Goal: Task Accomplishment & Management: Complete application form

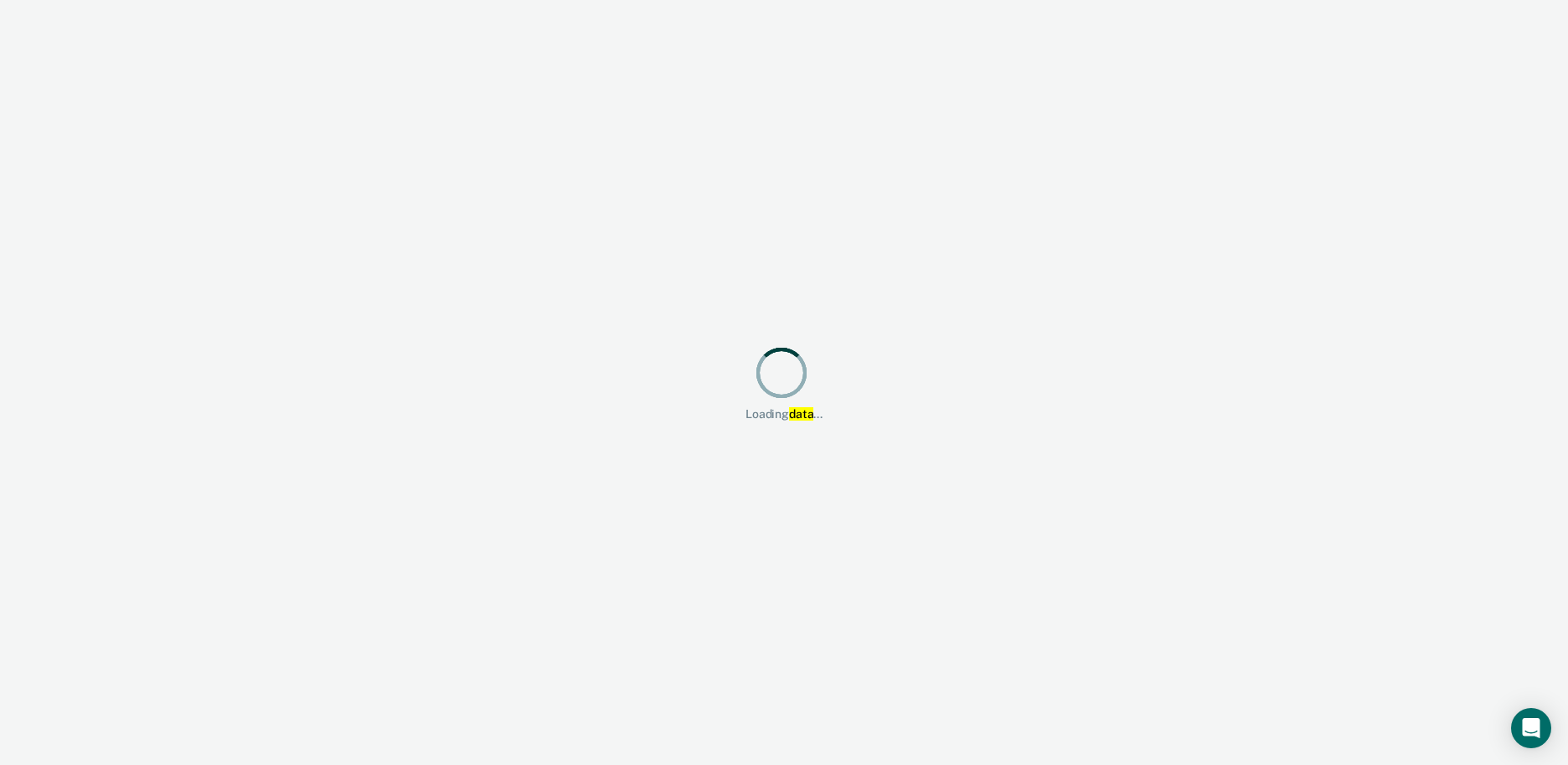
click at [1426, 207] on div "Loading data ..." at bounding box center [784, 382] width 1568 height 765
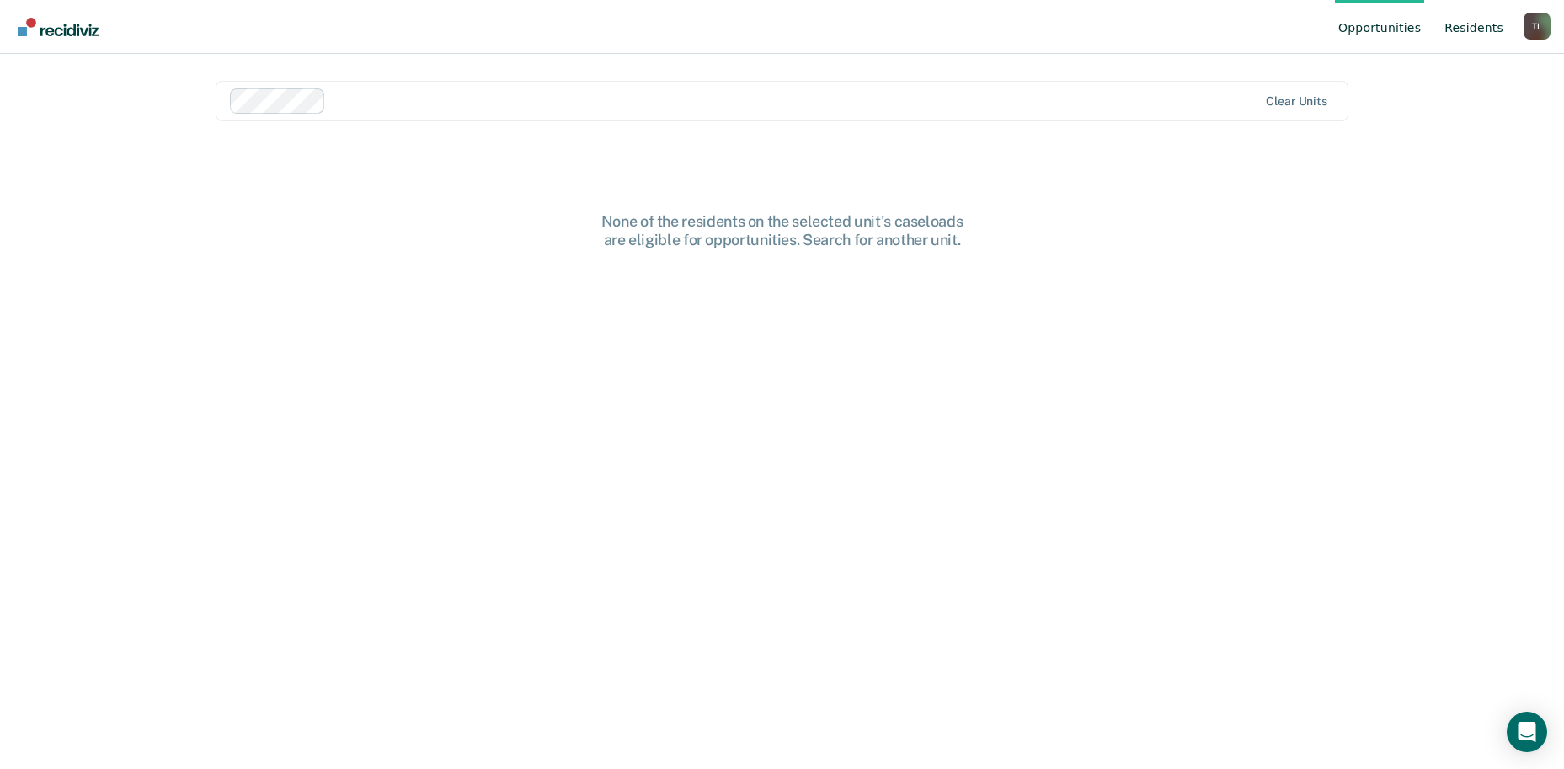
click at [1485, 18] on link "Resident s" at bounding box center [1474, 27] width 66 height 54
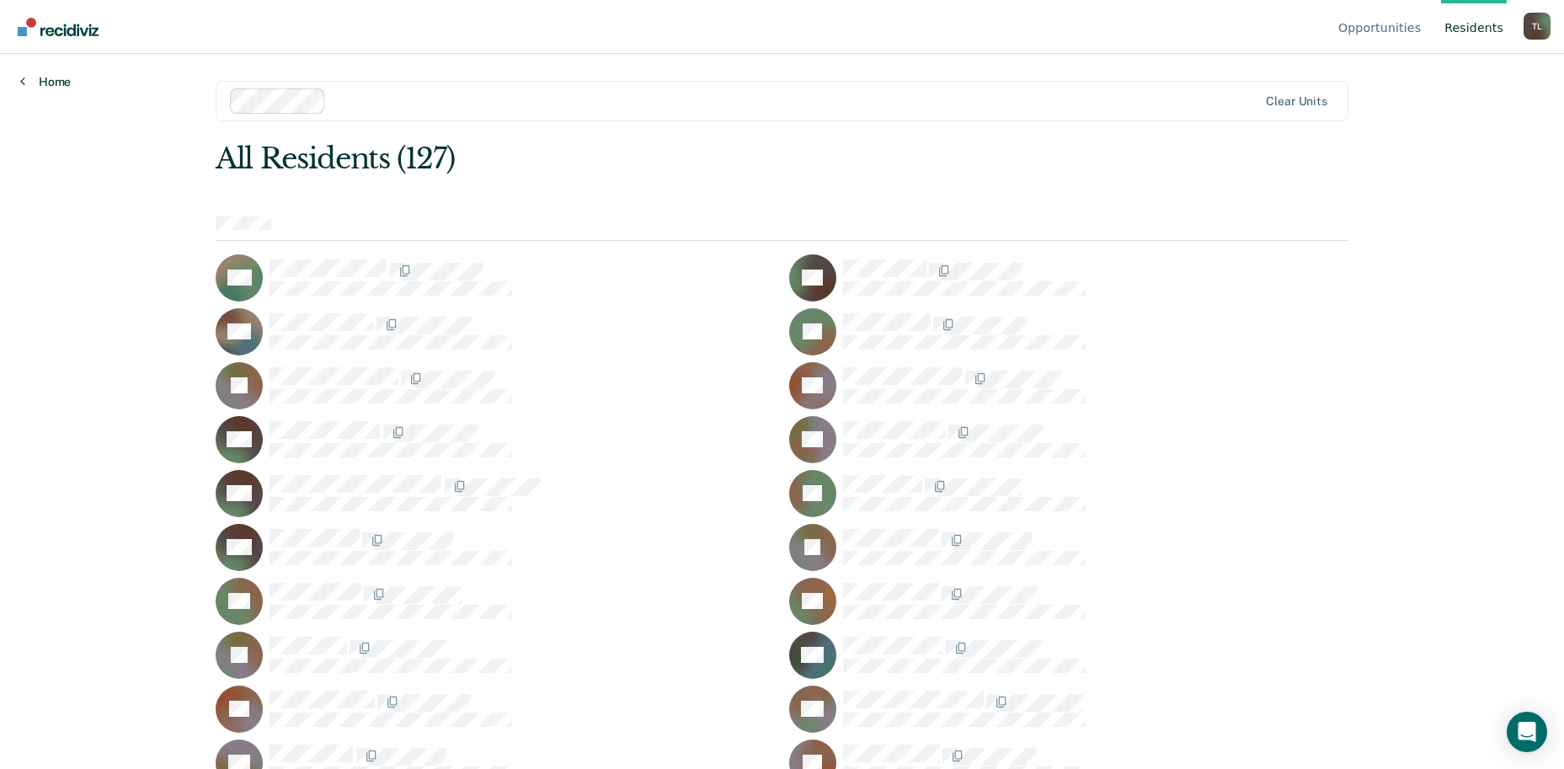
click at [54, 82] on link "Home" at bounding box center [45, 81] width 51 height 15
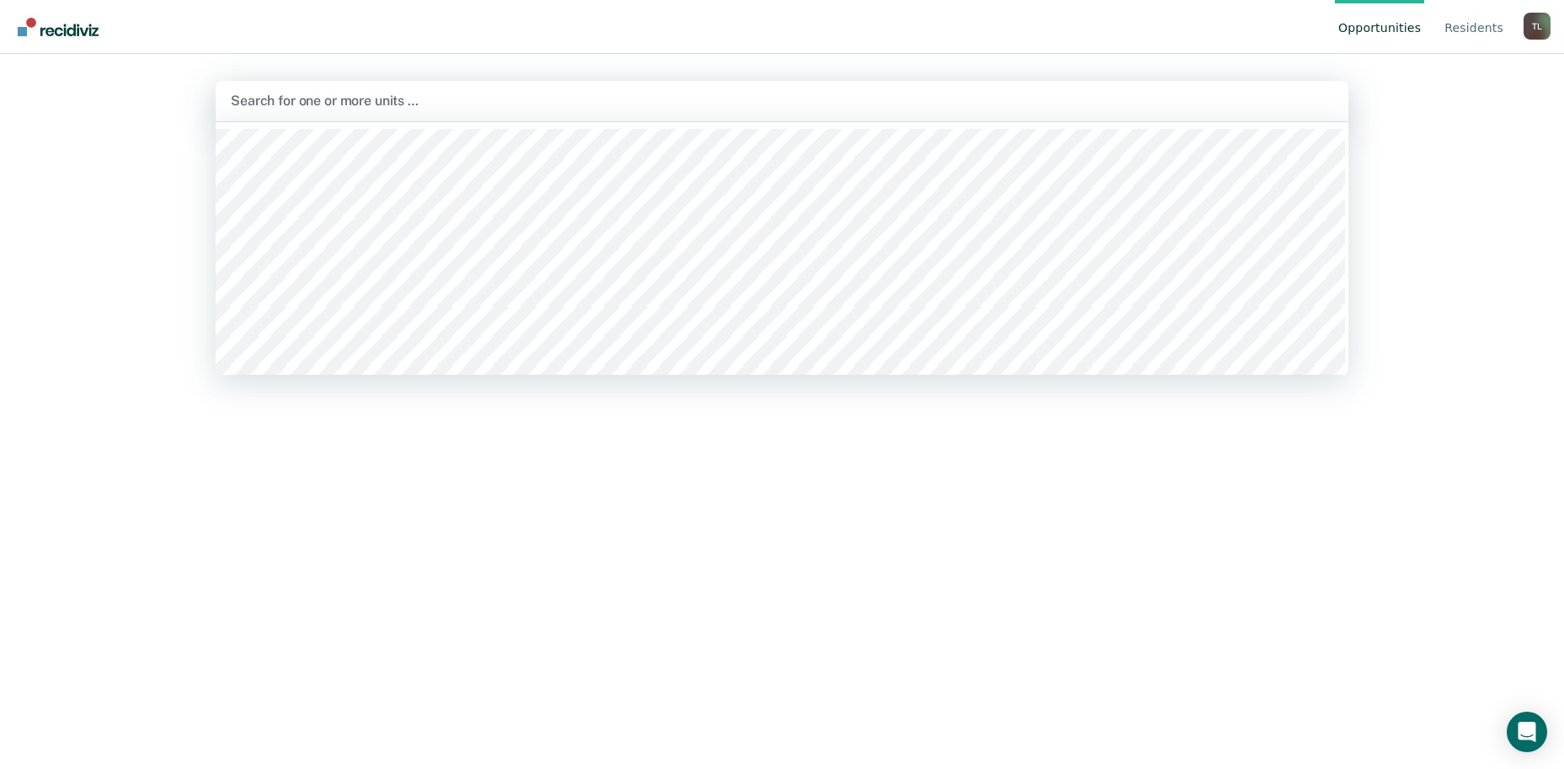
click at [1284, 98] on div at bounding box center [782, 100] width 1102 height 19
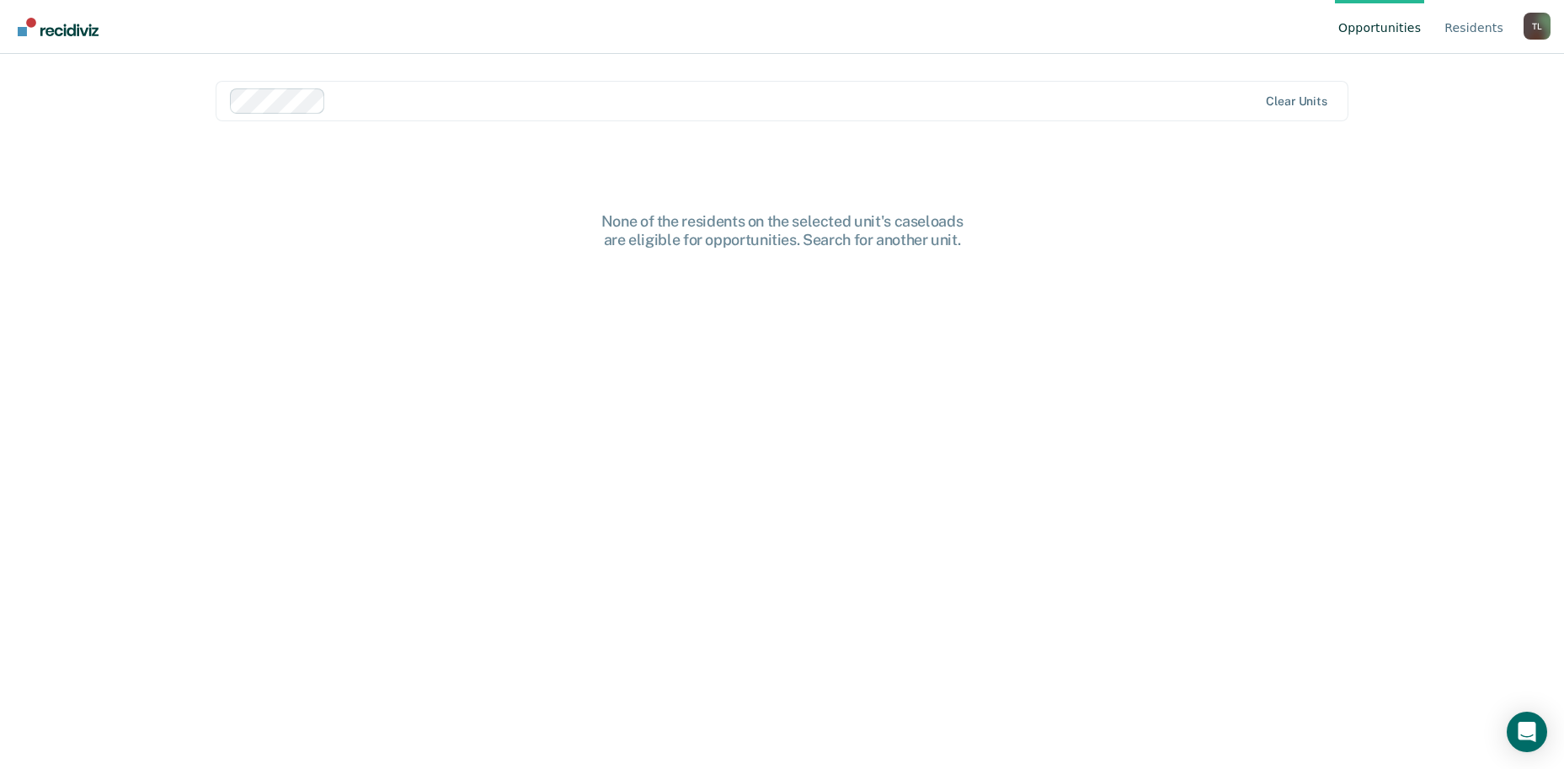
click at [1402, 26] on link "Opportunities" at bounding box center [1379, 27] width 89 height 54
click at [1480, 25] on link "Resident s" at bounding box center [1474, 27] width 66 height 54
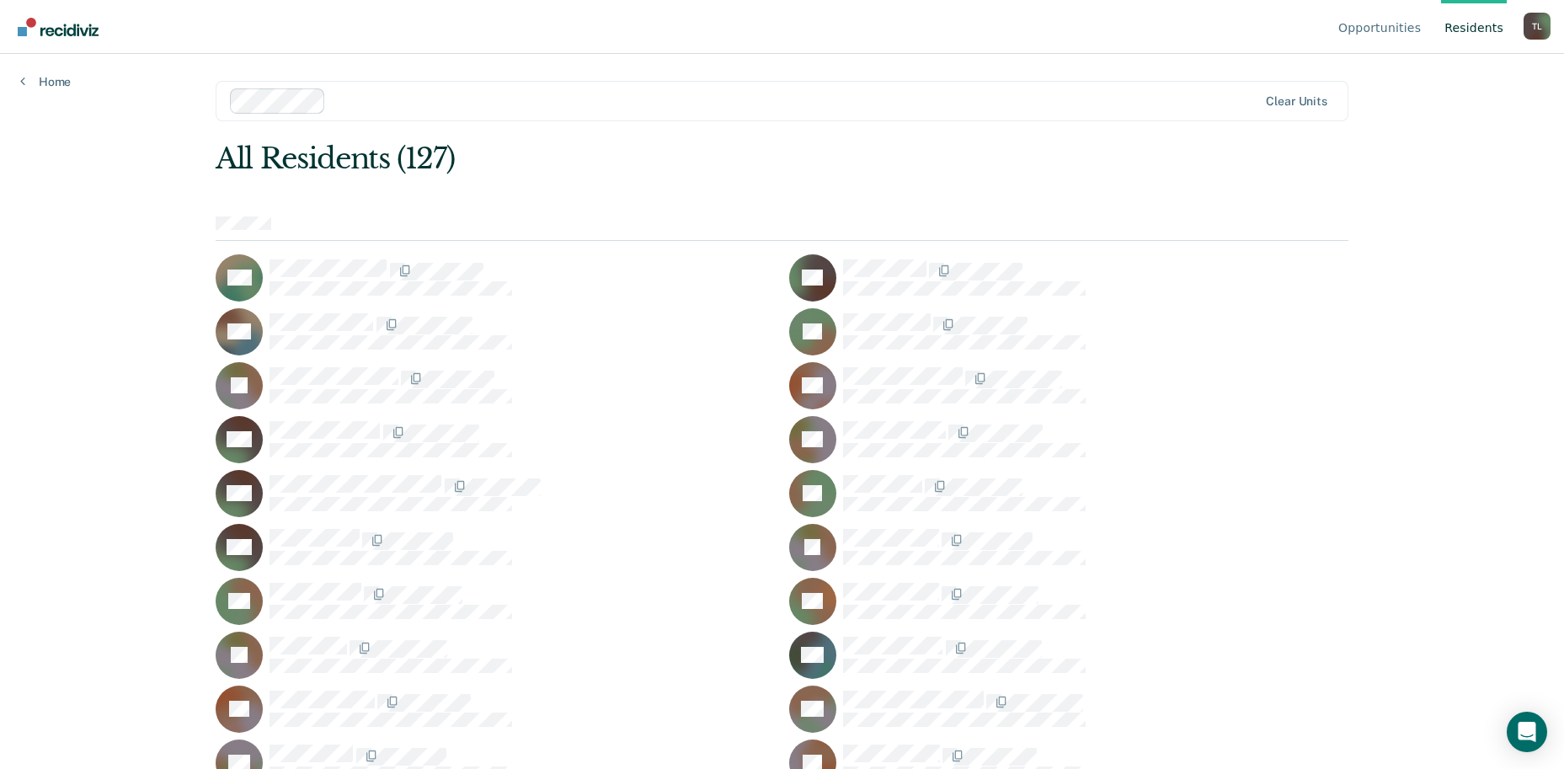
click at [1399, 296] on div "Opportunities Resident s Tonona R. [PERSON_NAME] Profile How it works Log Out H…" at bounding box center [782, 384] width 1564 height 769
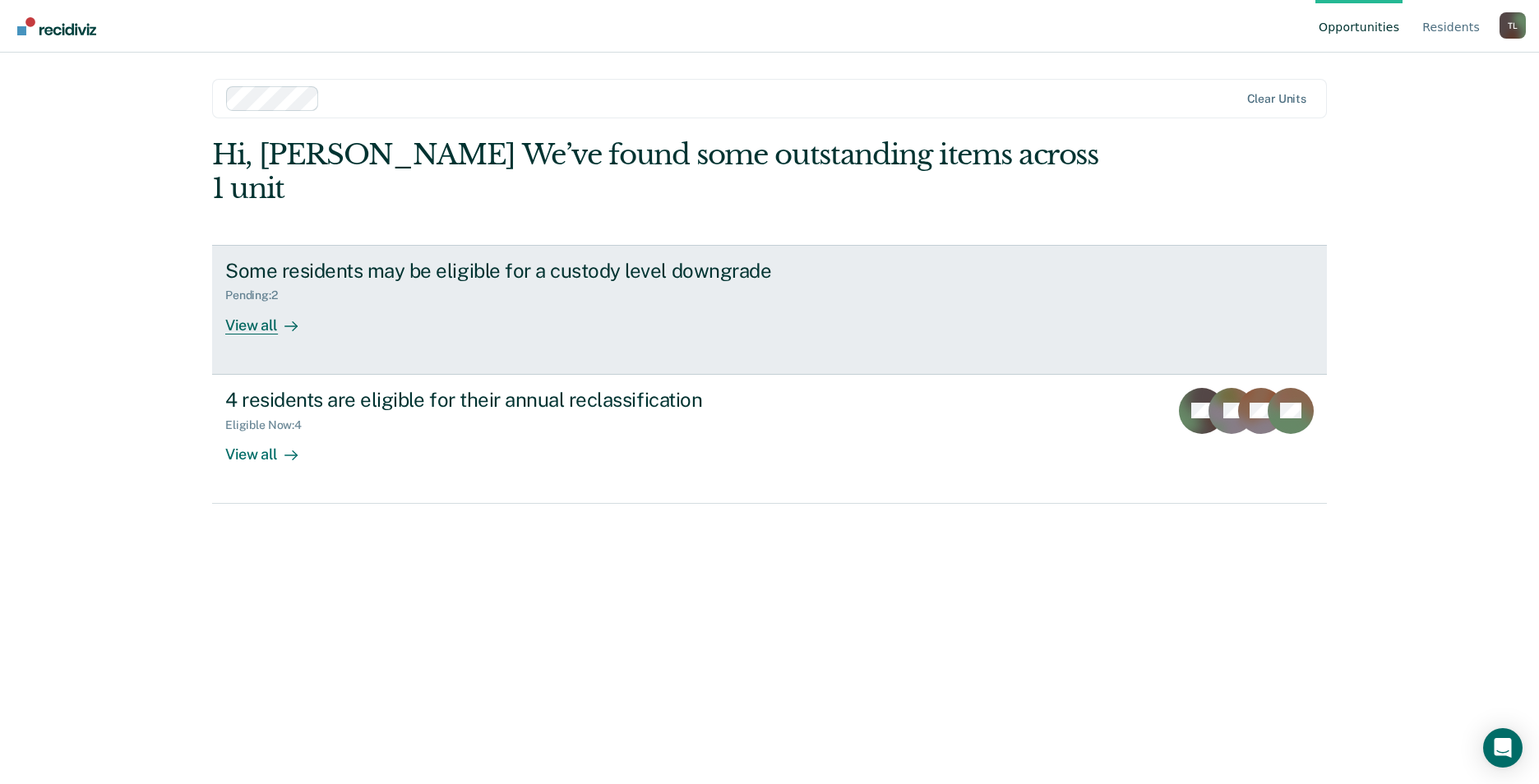
click at [248, 303] on div "View all" at bounding box center [271, 318] width 92 height 32
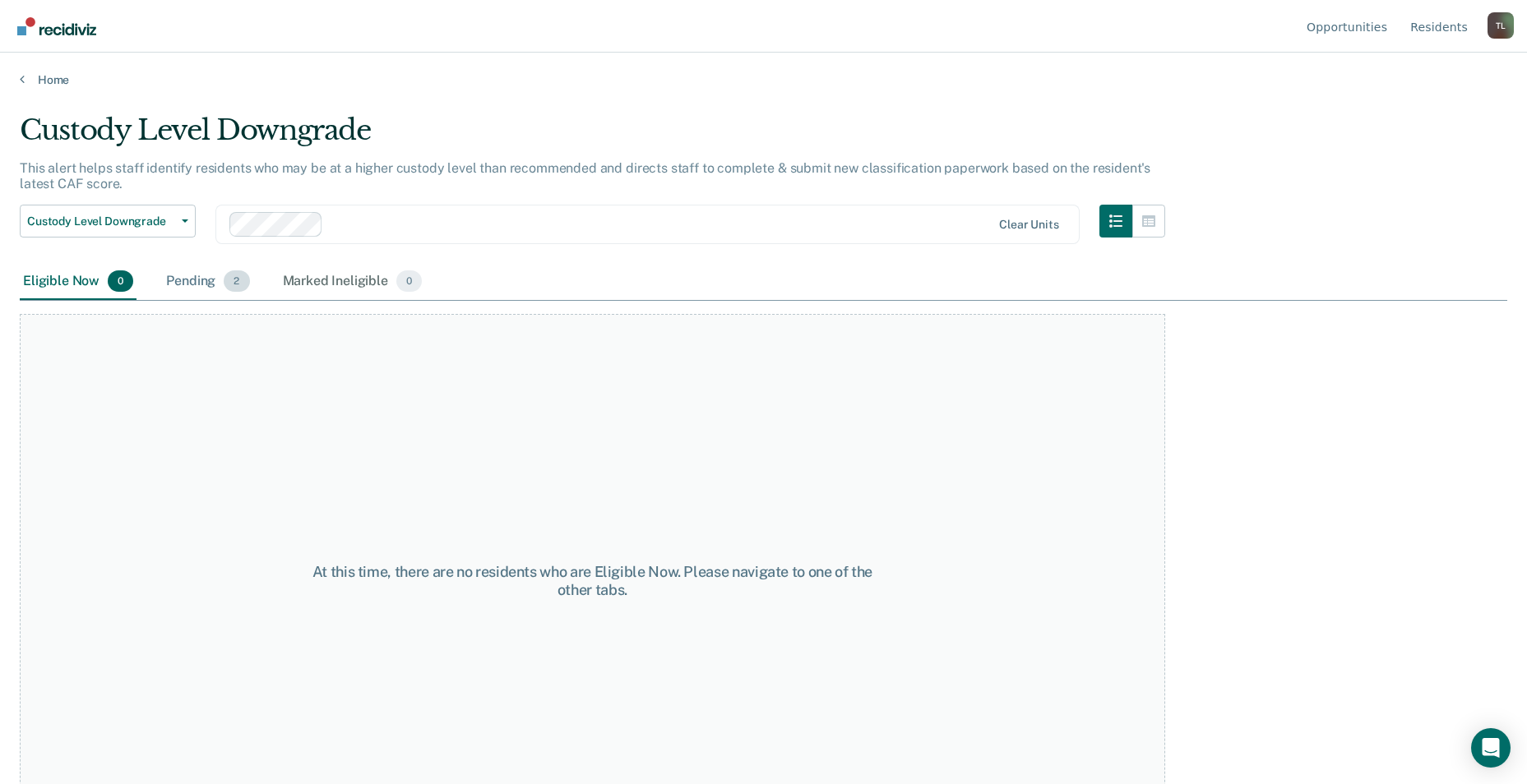
click at [187, 276] on div "Pending 2" at bounding box center [208, 281] width 90 height 36
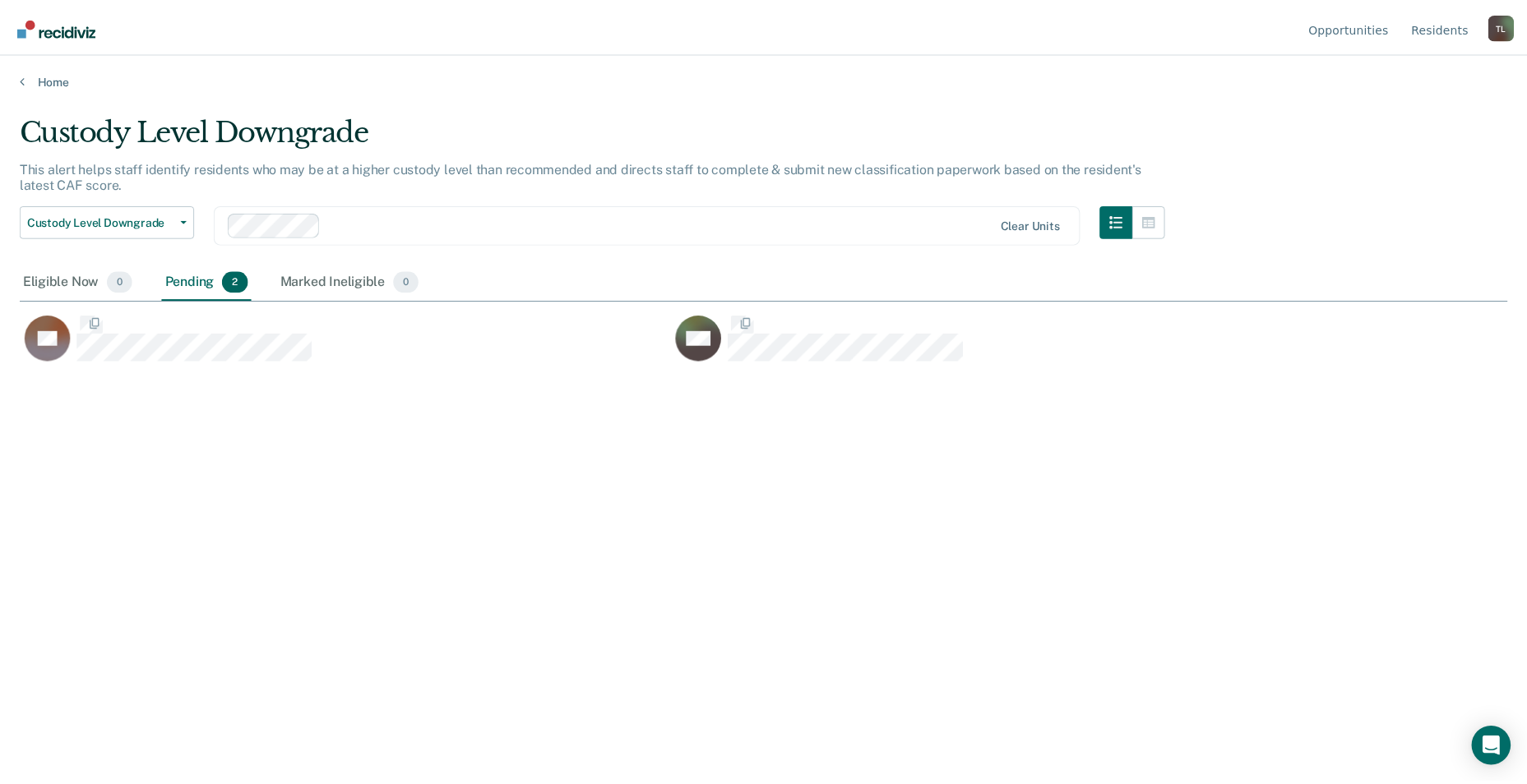
scroll to position [535, 1487]
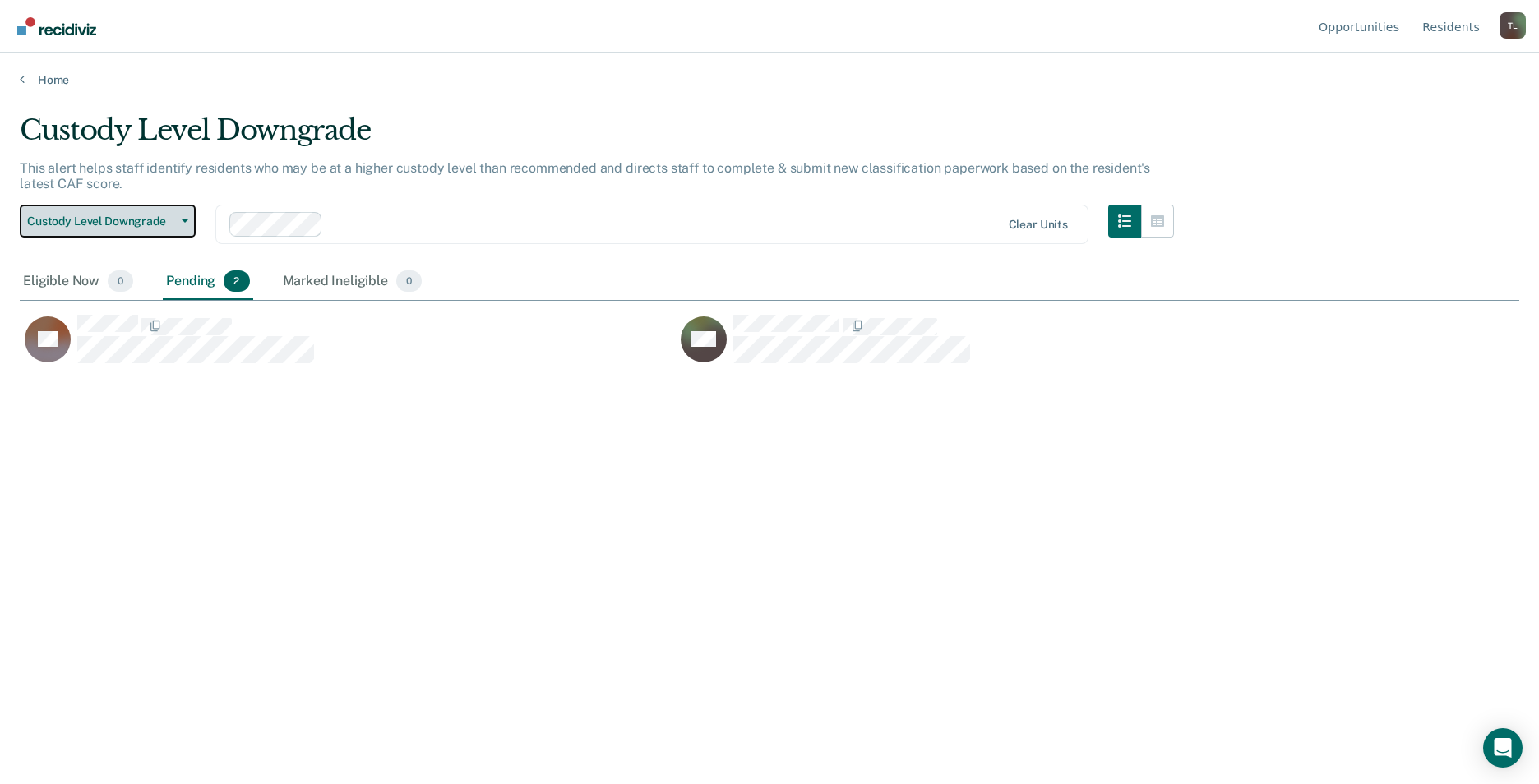
click at [182, 220] on icon "button" at bounding box center [185, 221] width 7 height 3
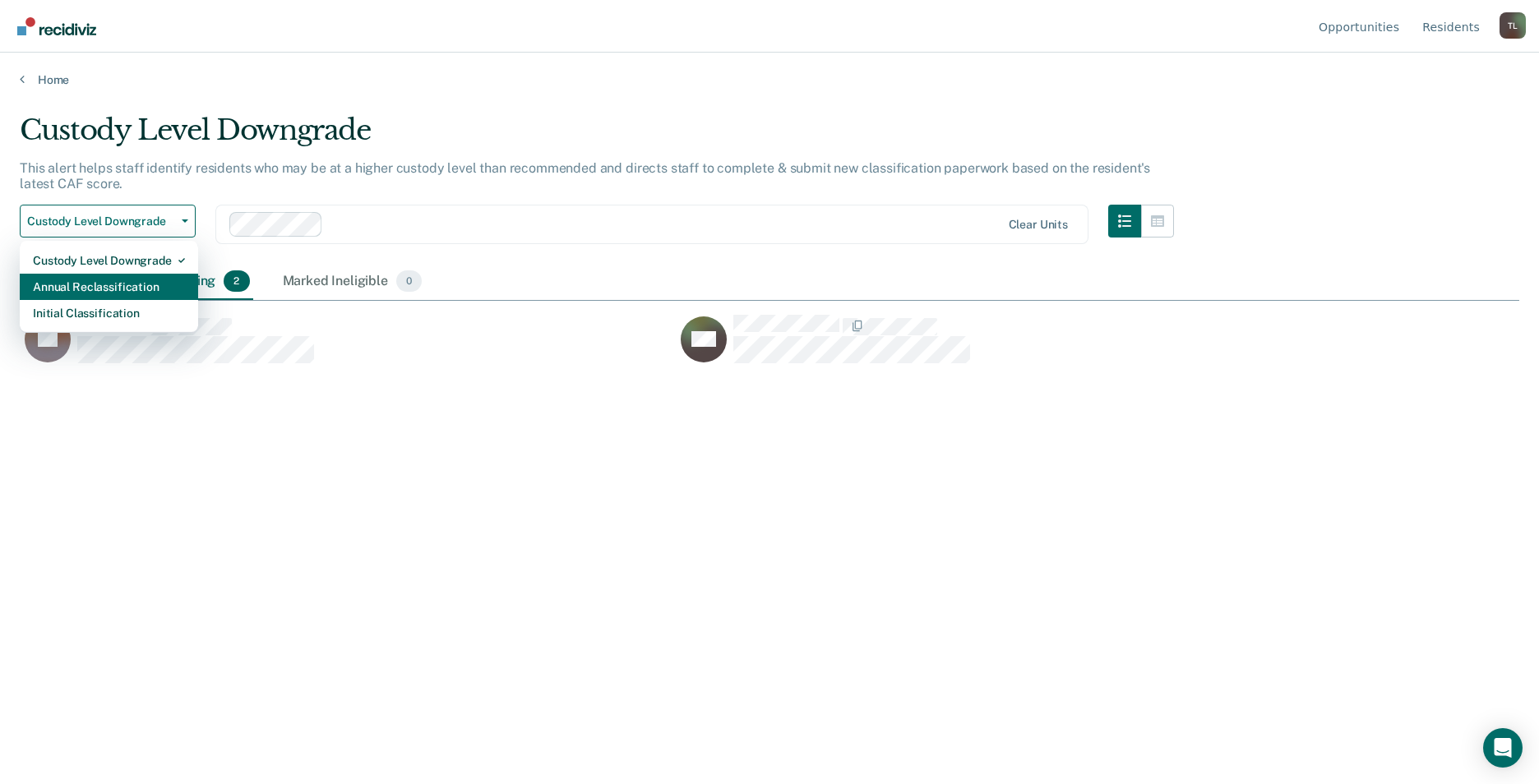
click at [124, 280] on div "Annual Reclassification" at bounding box center [109, 286] width 152 height 26
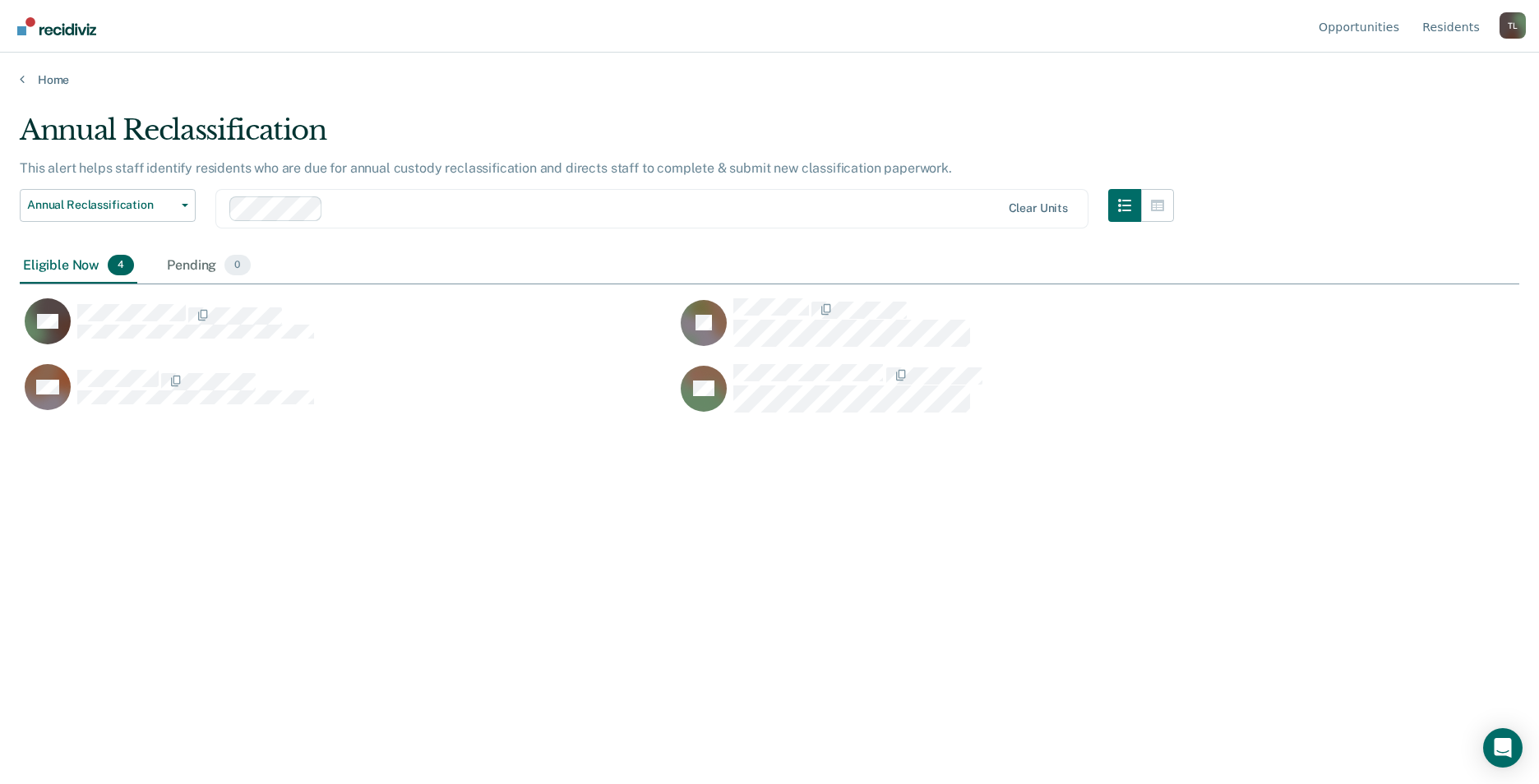
click at [396, 437] on div "Annual Reclassification This alert helps staff identify residents who are due f…" at bounding box center [770, 387] width 1500 height 548
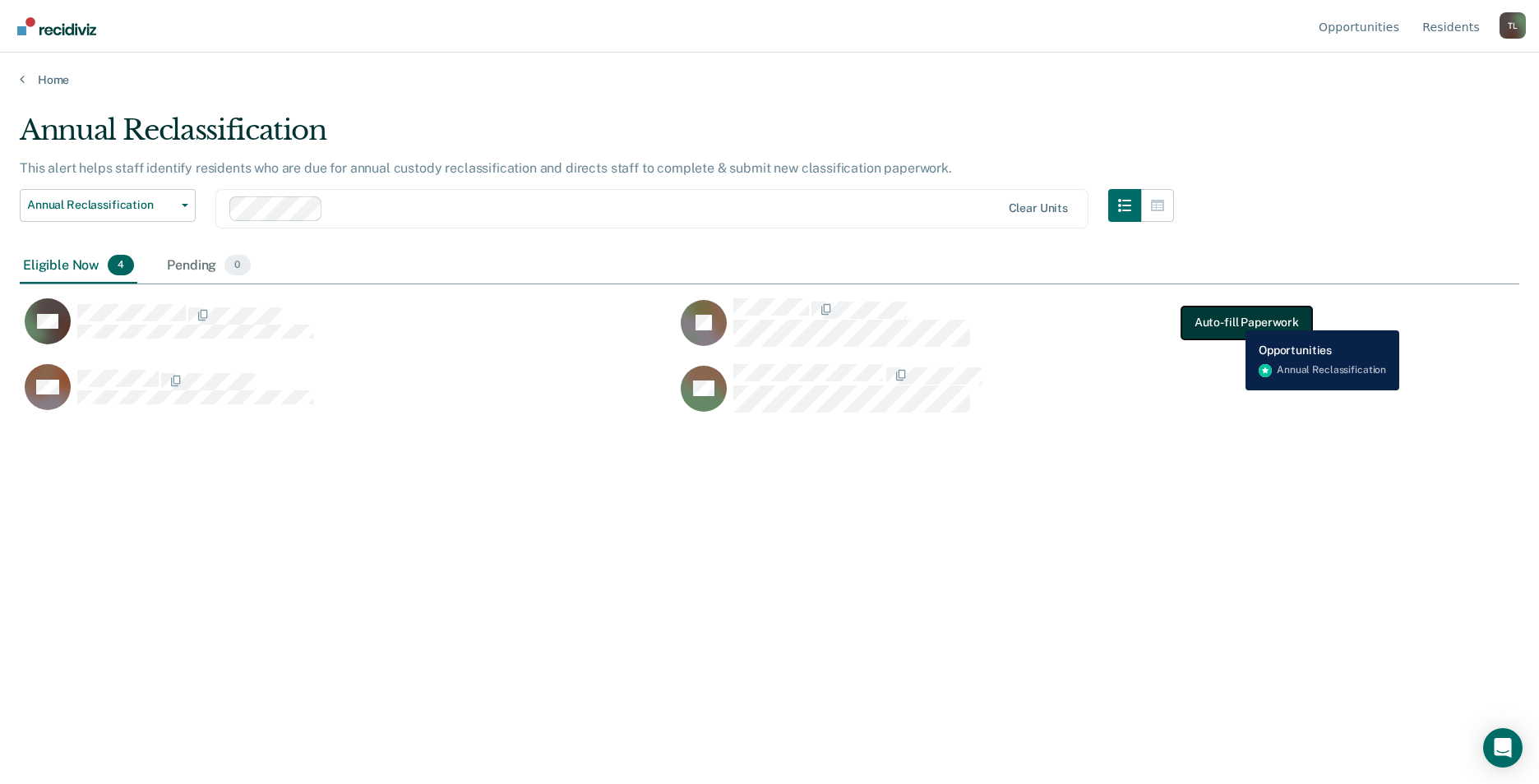
click at [1233, 318] on button "Auto-fill Paperwork" at bounding box center [1247, 323] width 131 height 33
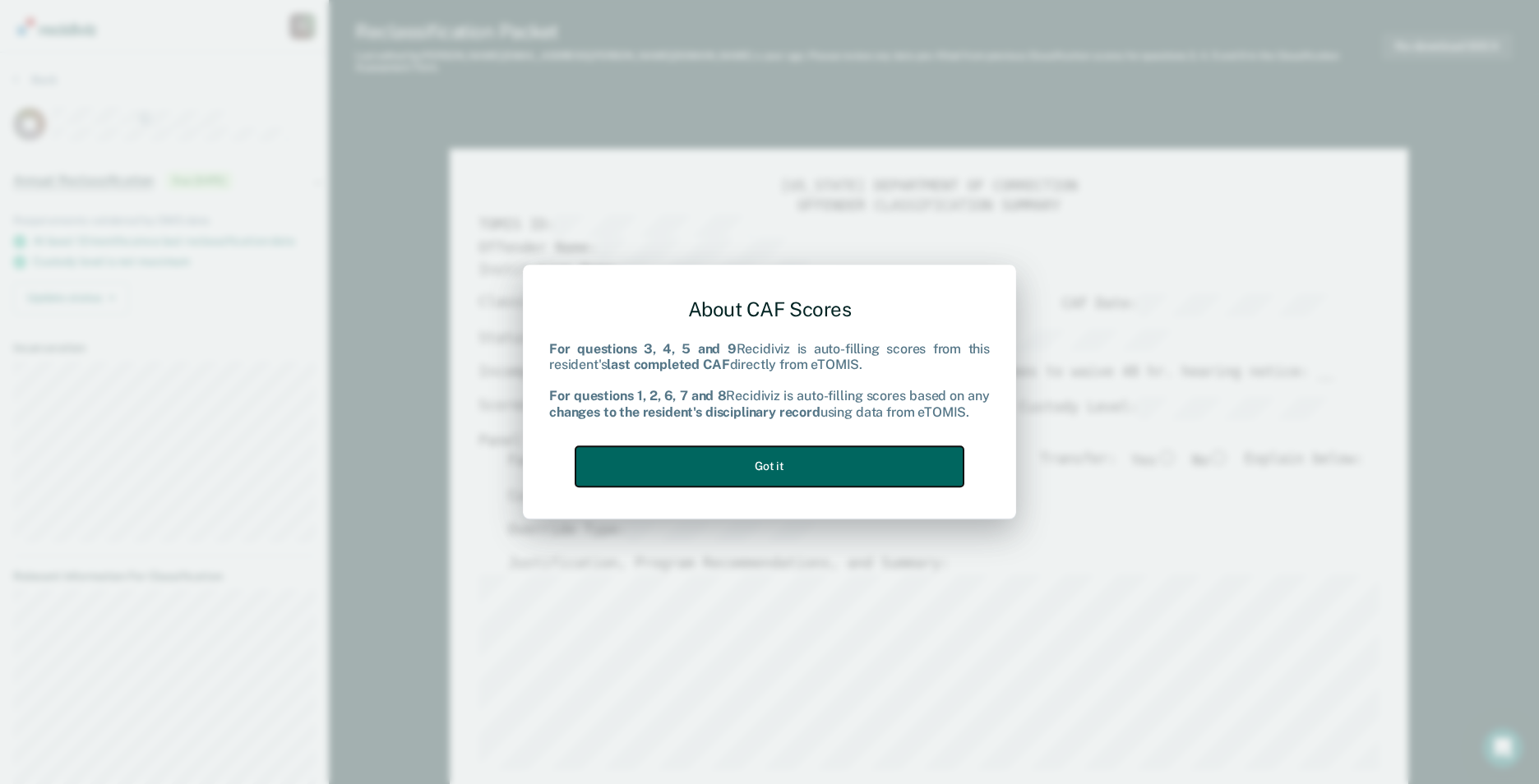
click at [781, 457] on button "Got it" at bounding box center [769, 466] width 388 height 40
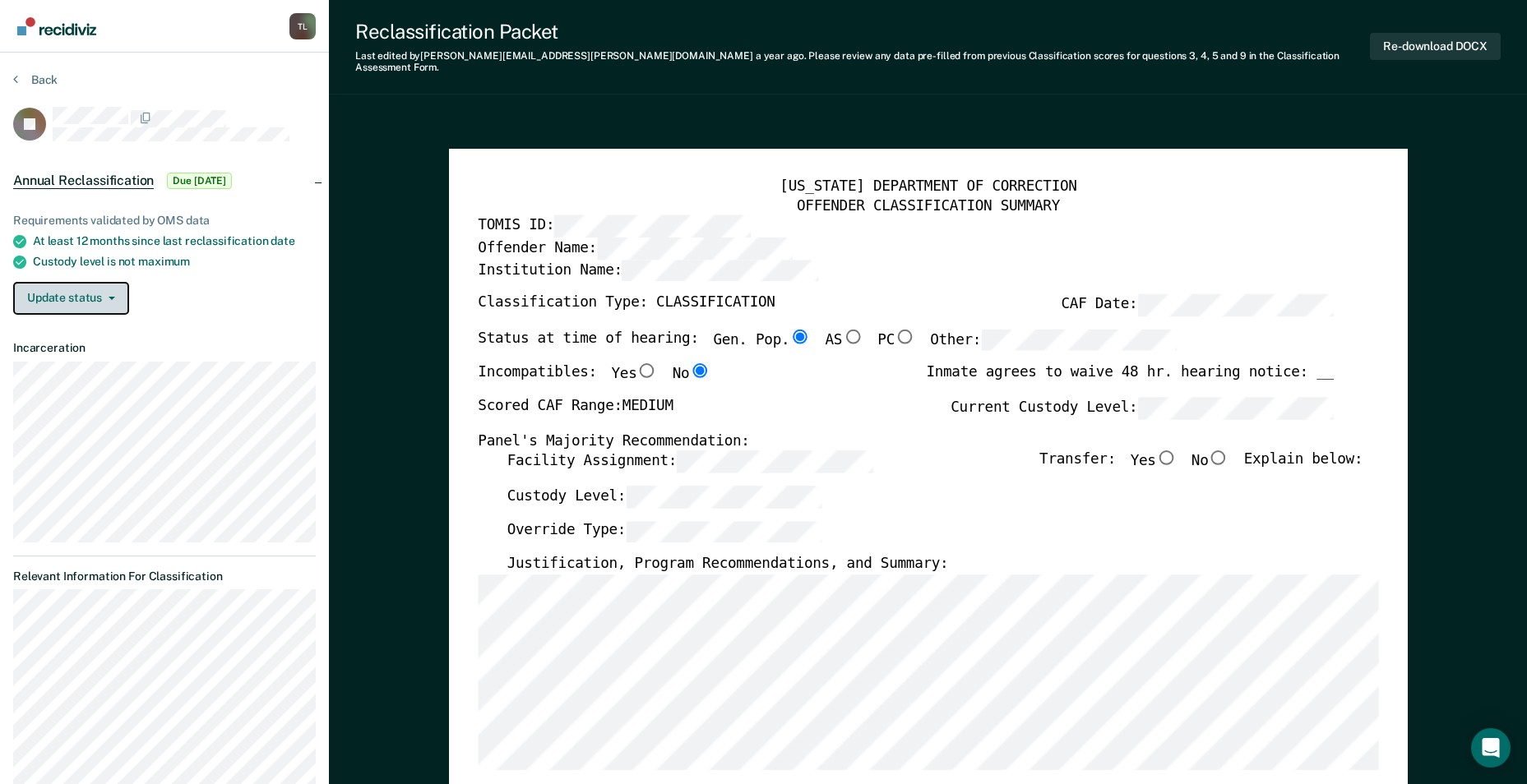
click at [104, 297] on span "button" at bounding box center [107, 298] width 13 height 3
click at [252, 310] on div "Update status Mark Pending" at bounding box center [164, 299] width 303 height 33
click at [111, 299] on button "Update status" at bounding box center [70, 299] width 116 height 33
click at [75, 324] on button "Mark Pending" at bounding box center [92, 331] width 158 height 26
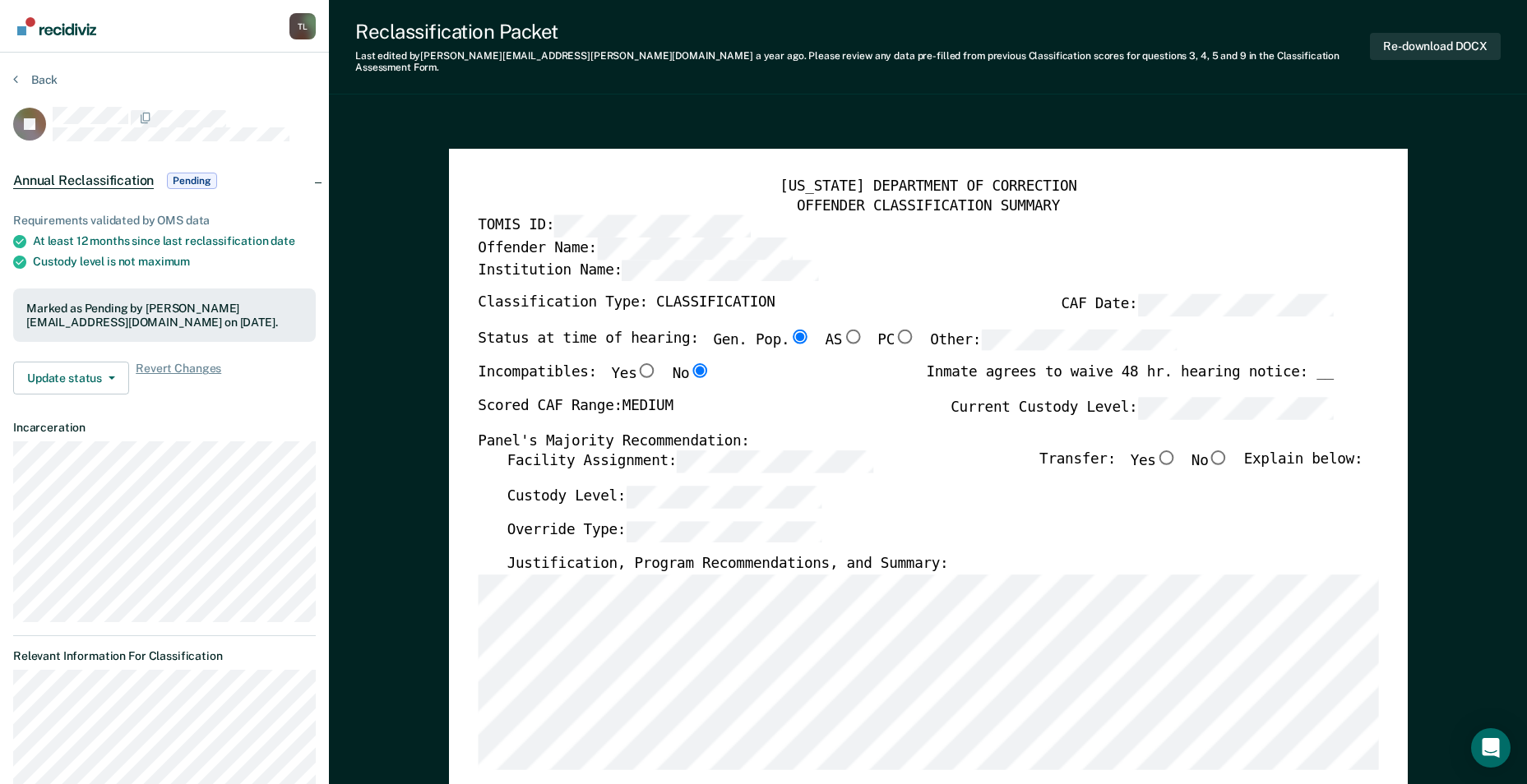
click at [314, 176] on div "Annual Reclassification Pending" at bounding box center [164, 181] width 329 height 53
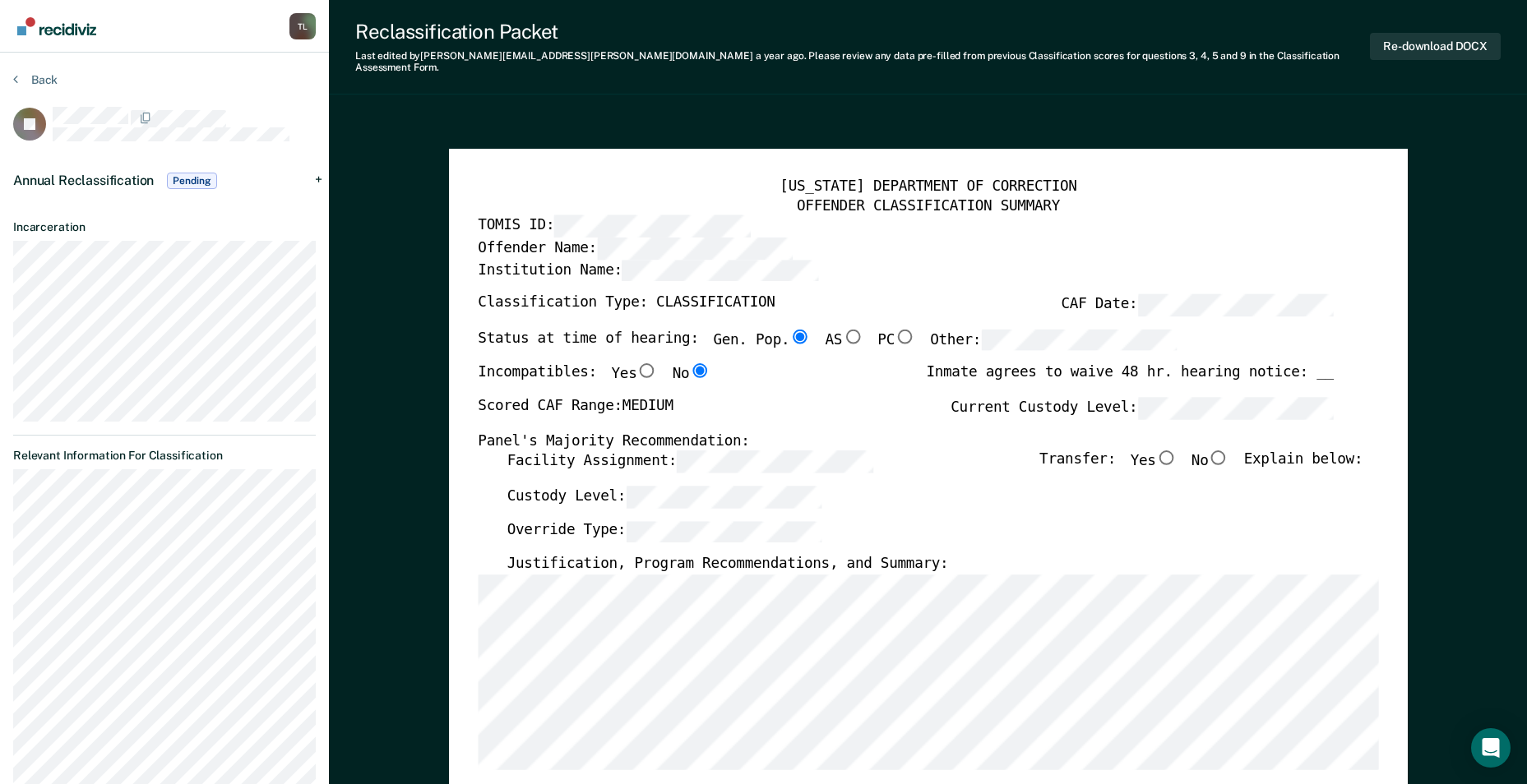
click at [319, 176] on div "Annual Reclassification Pending" at bounding box center [164, 181] width 329 height 53
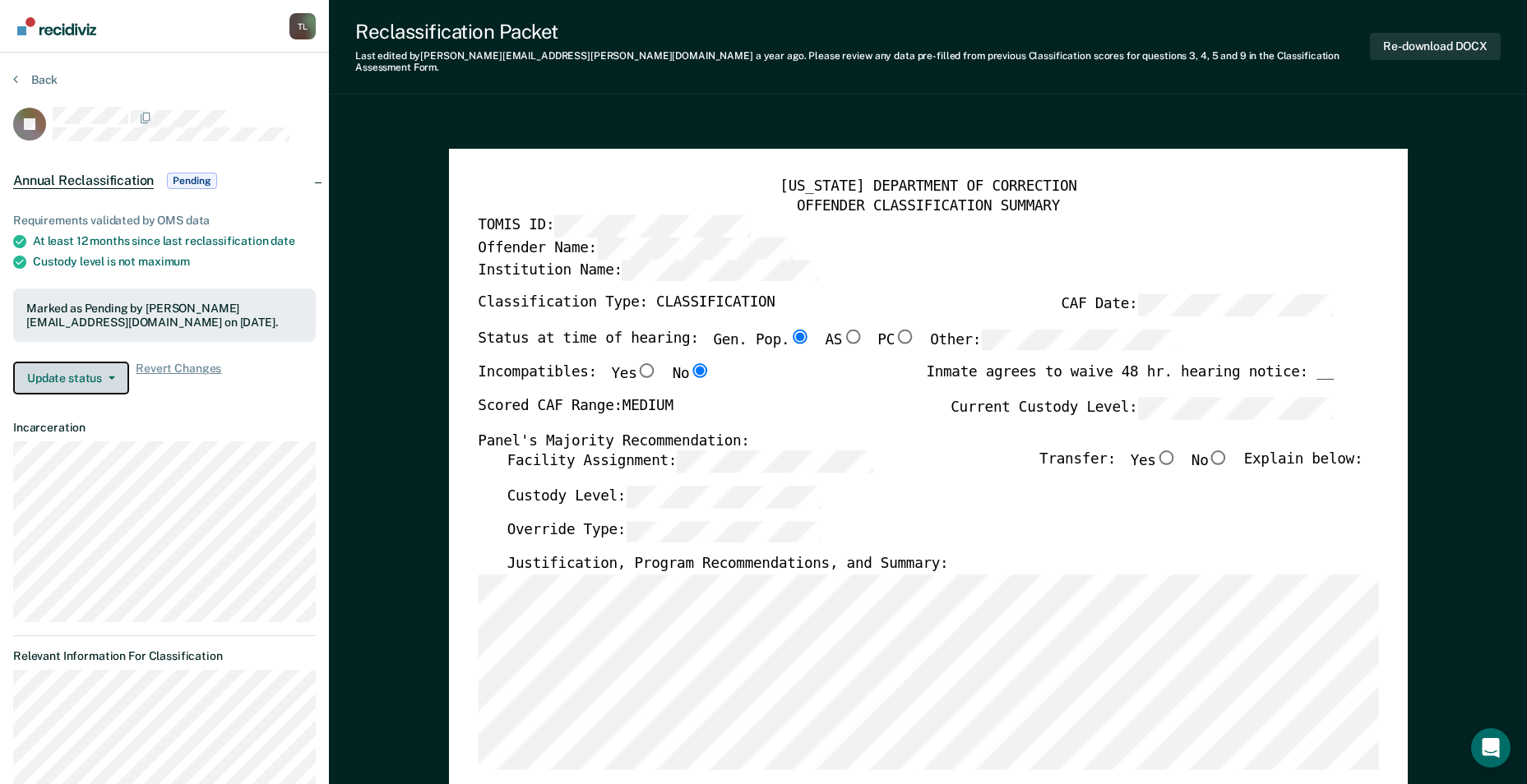
click at [103, 377] on span "button" at bounding box center [107, 378] width 13 height 3
click at [116, 413] on button "Revert from Pending" at bounding box center [92, 411] width 158 height 26
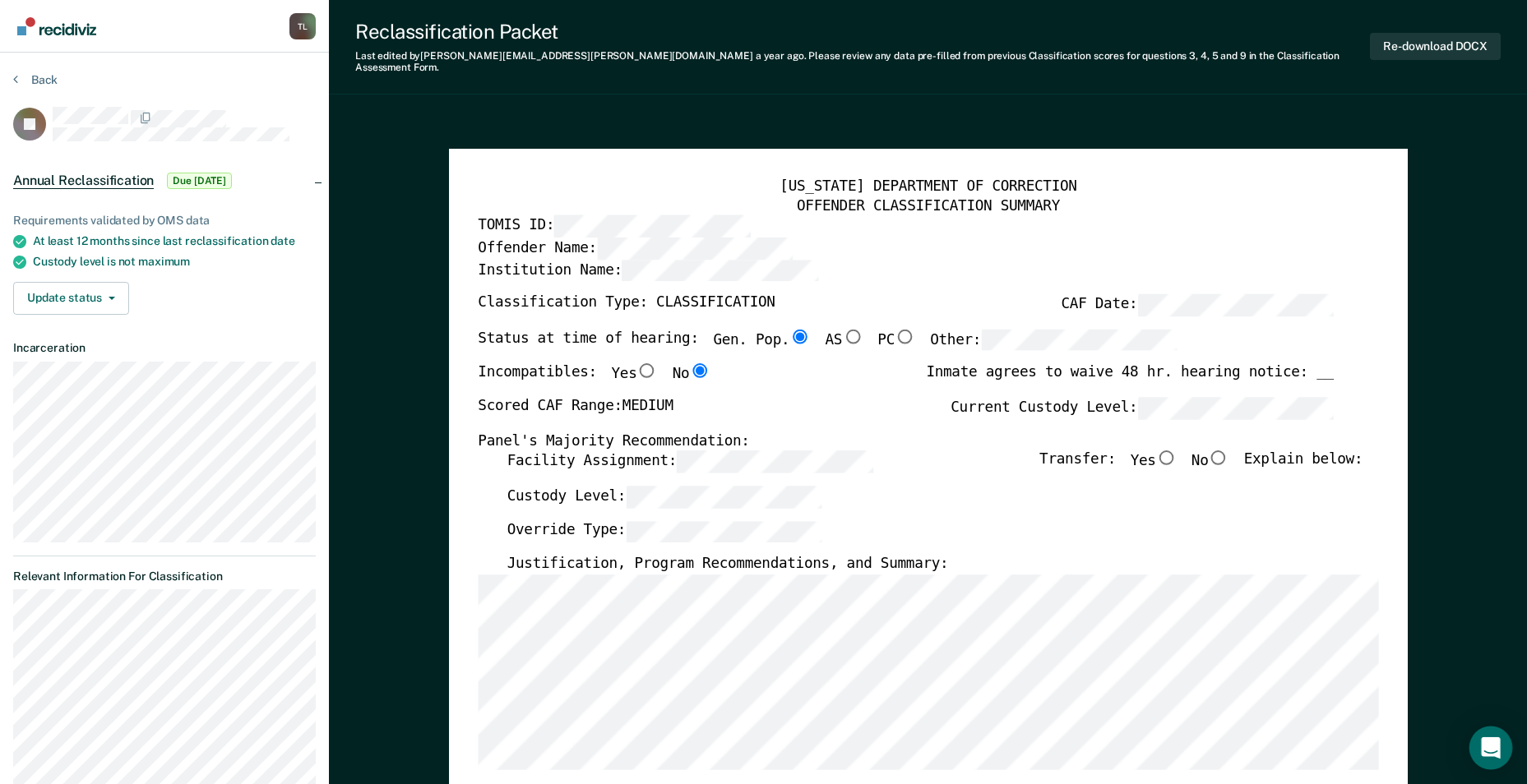
click at [1488, 754] on icon "Open Intercom Messenger" at bounding box center [1489, 748] width 19 height 21
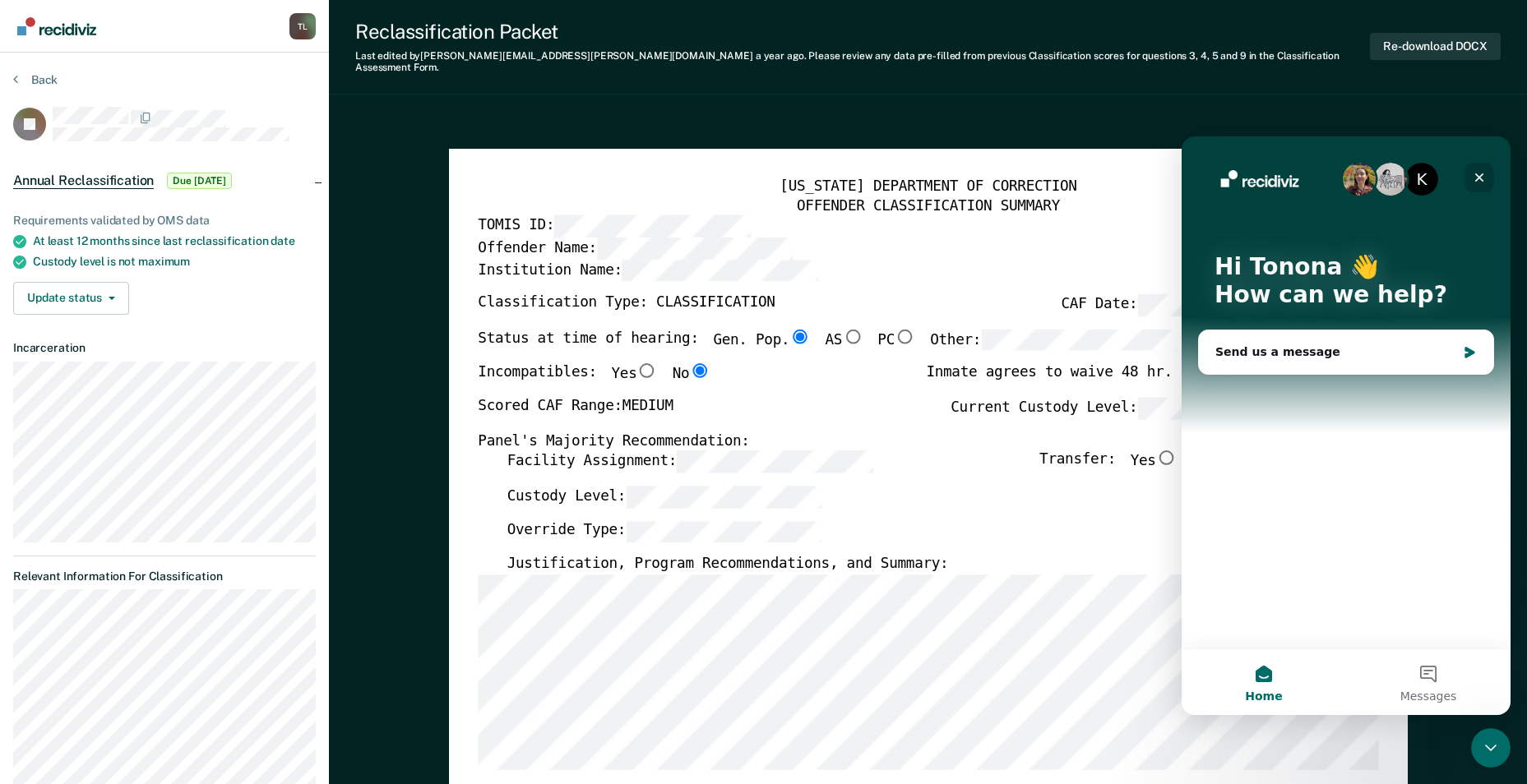
click at [1484, 175] on icon "Close" at bounding box center [1478, 177] width 13 height 13
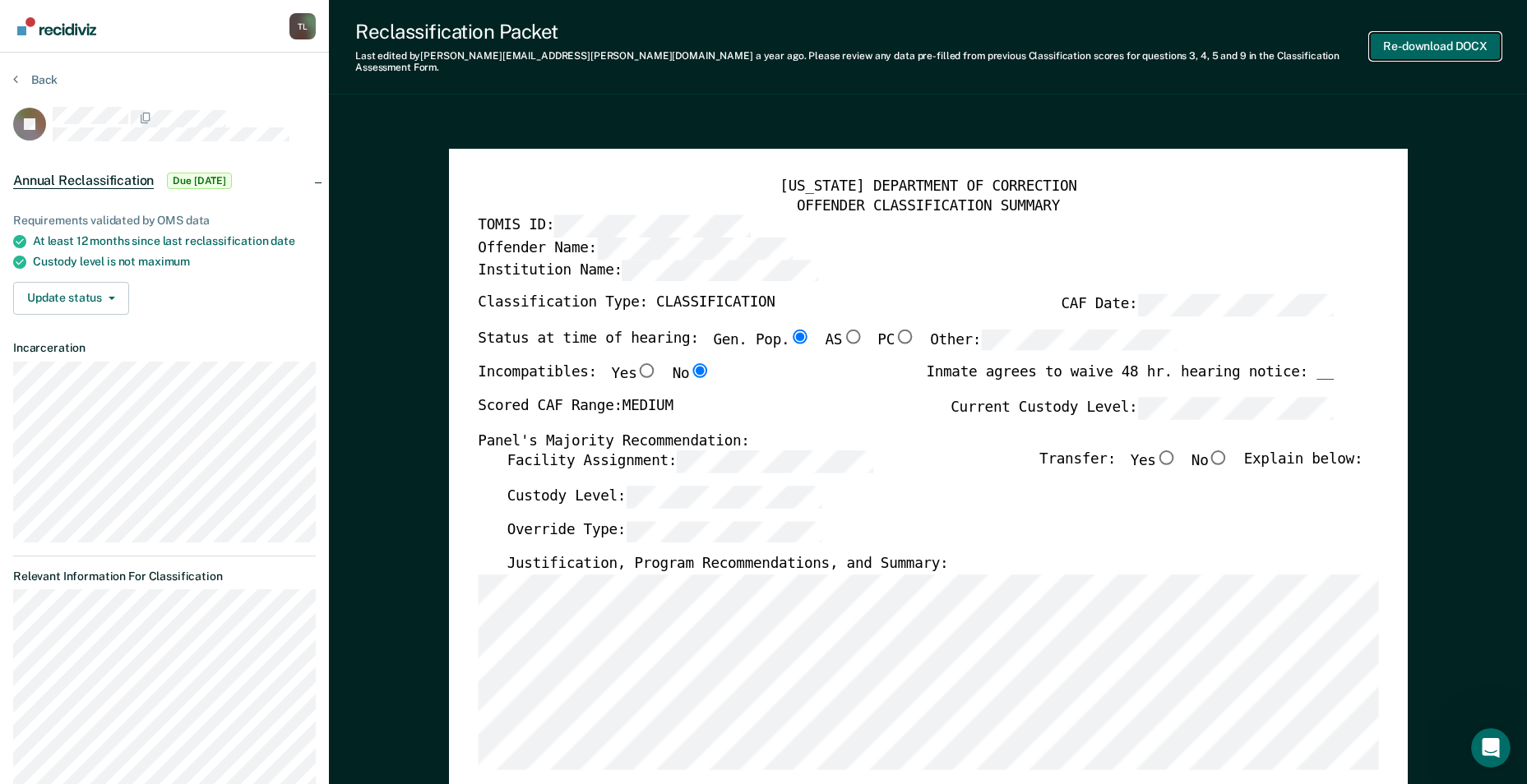
click at [1451, 39] on button "Re-download DOCX" at bounding box center [1435, 47] width 131 height 27
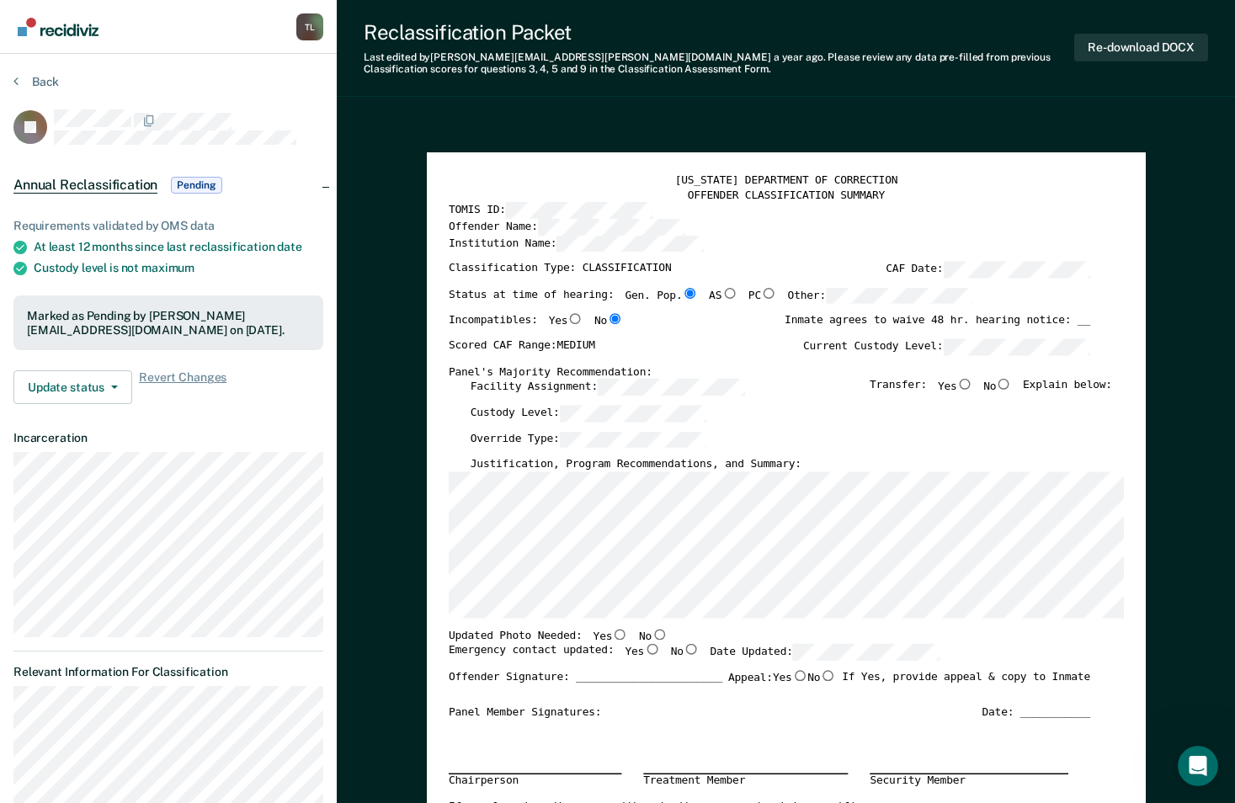
type textarea "x"
radio input "true"
radio input "false"
